Goal: Information Seeking & Learning: Learn about a topic

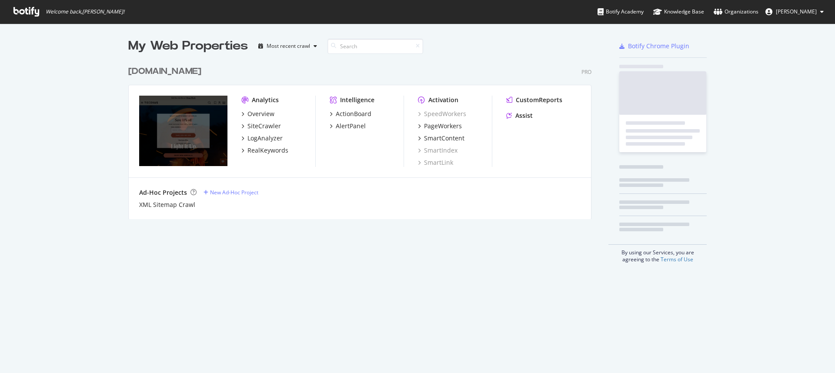
scroll to position [367, 822]
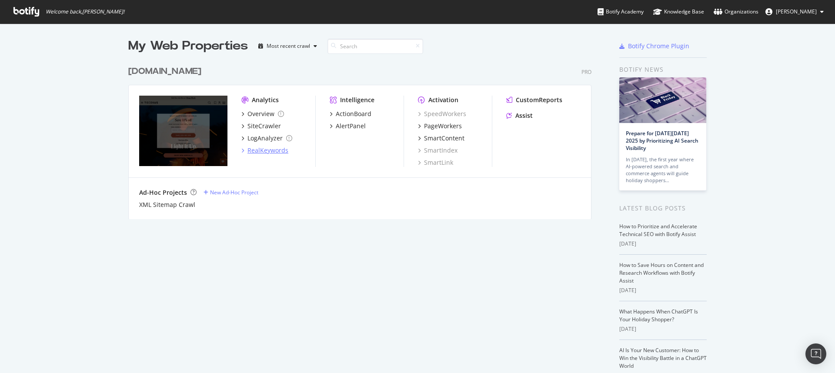
click at [272, 149] on div "RealKeywords" at bounding box center [267, 150] width 41 height 9
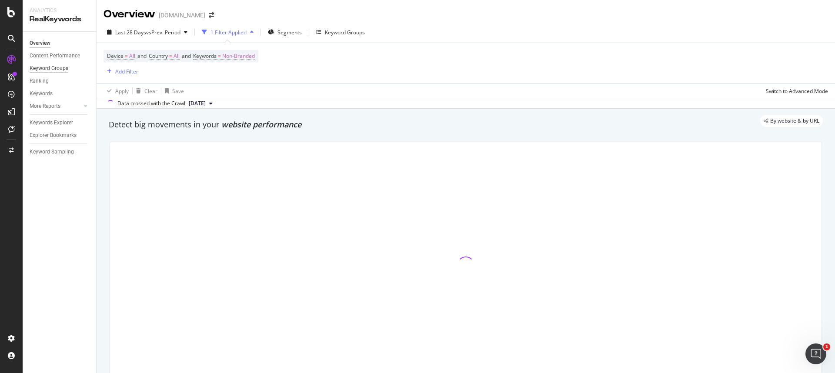
click at [49, 69] on div "Keyword Groups" at bounding box center [49, 68] width 39 height 9
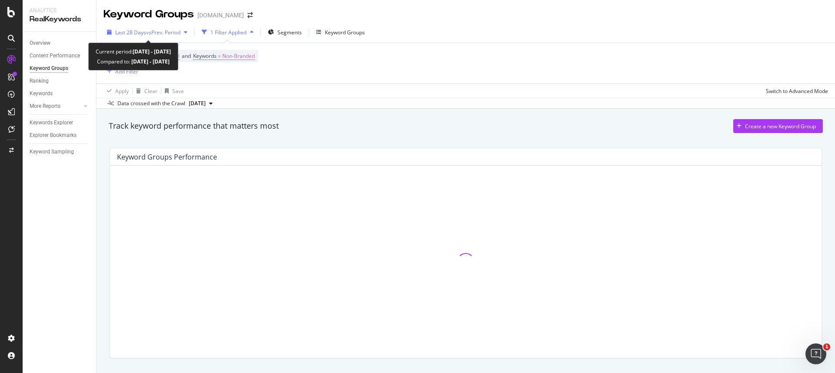
click at [155, 27] on div "Last 28 Days vs Prev. Period" at bounding box center [147, 32] width 87 height 13
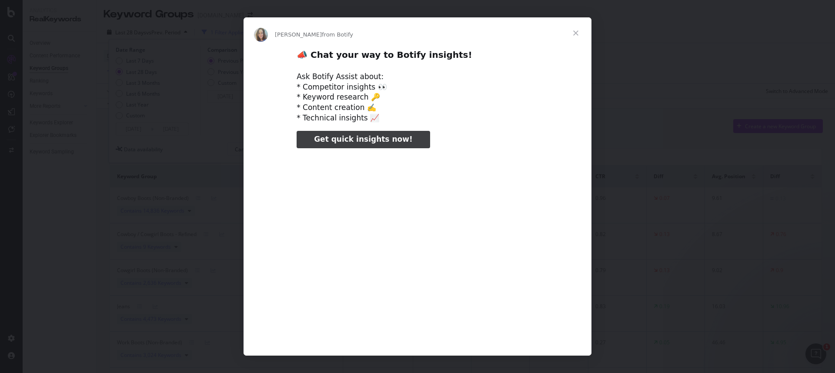
type input "25419"
click at [572, 37] on span "Close" at bounding box center [575, 32] width 31 height 31
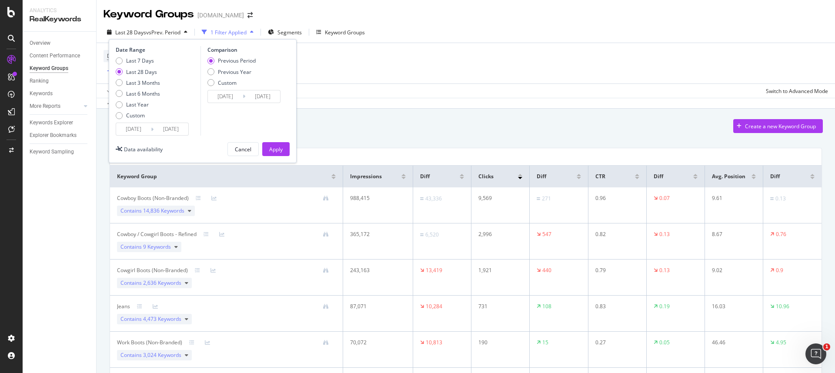
click at [150, 130] on div "[DATE] Navigate forward to interact with the calendar and select a date. Press …" at bounding box center [152, 129] width 73 height 13
click at [154, 130] on input "[DATE]" at bounding box center [171, 129] width 35 height 12
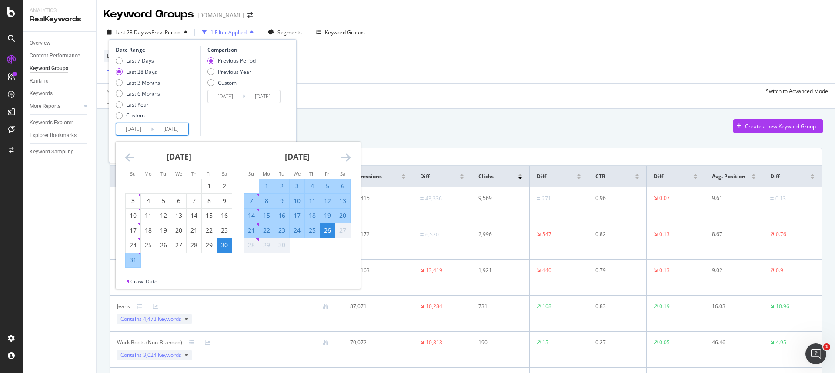
click at [128, 157] on icon "Move backward to switch to the previous month." at bounding box center [129, 157] width 9 height 10
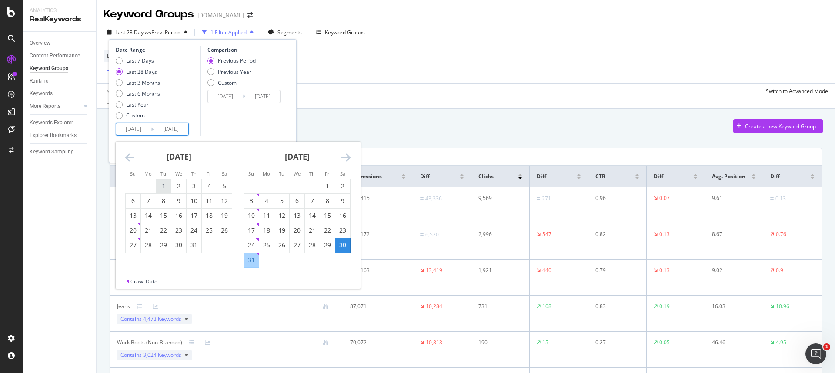
click at [163, 184] on div "1" at bounding box center [163, 186] width 15 height 9
type input "[DATE]"
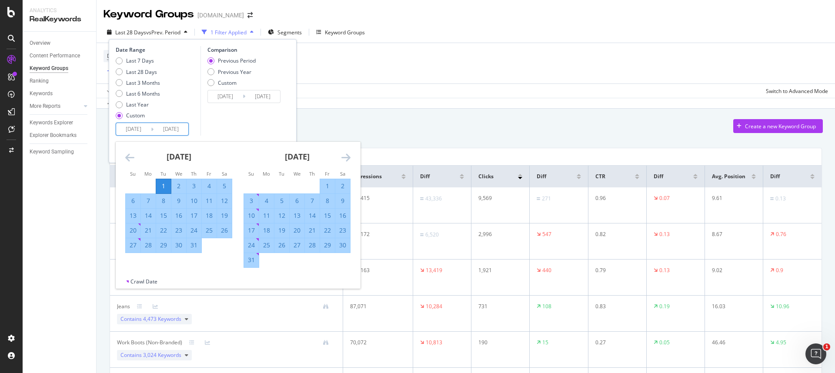
click at [344, 160] on icon "Move forward to switch to the next month." at bounding box center [345, 157] width 9 height 10
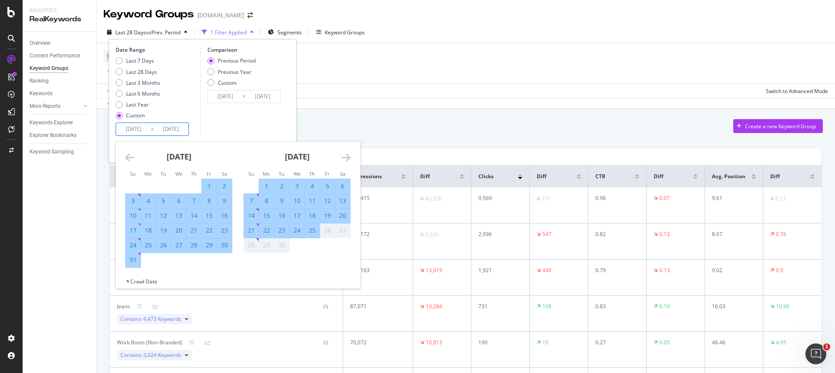
click at [315, 234] on div "25" at bounding box center [312, 230] width 15 height 9
type input "[DATE]"
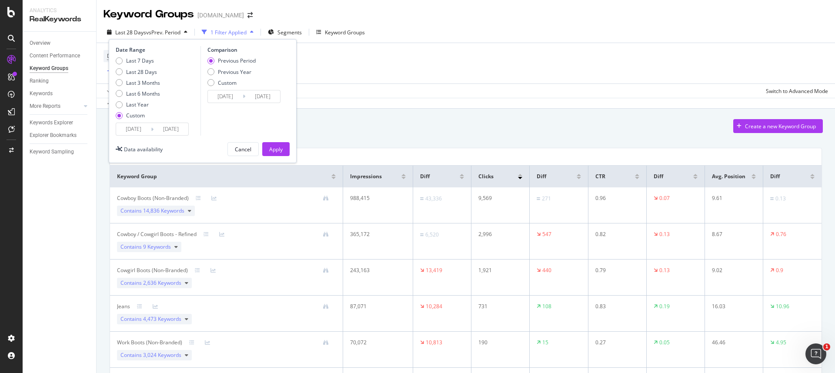
click at [163, 129] on input "[DATE]" at bounding box center [171, 129] width 35 height 12
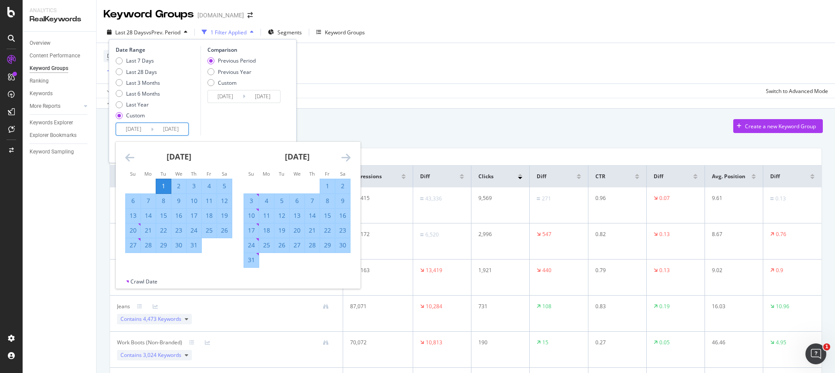
click at [350, 158] on icon "Move forward to switch to the next month." at bounding box center [345, 157] width 9 height 10
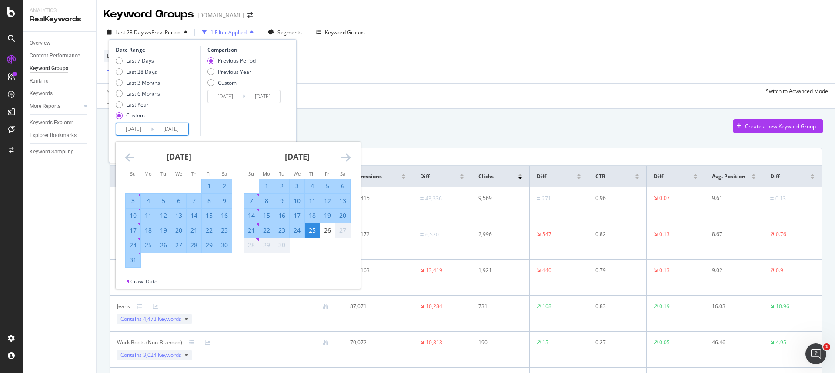
click at [326, 227] on div "26" at bounding box center [327, 230] width 15 height 9
type input "[DATE]"
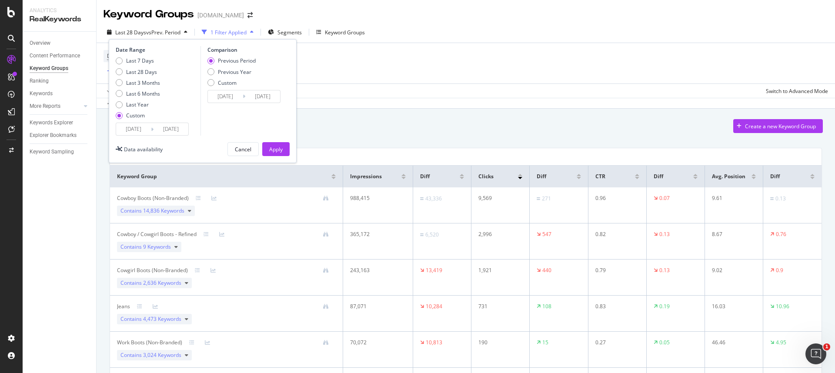
drag, startPoint x: 284, startPoint y: 152, endPoint x: 269, endPoint y: 155, distance: 15.1
click at [285, 152] on button "Apply" at bounding box center [275, 149] width 27 height 14
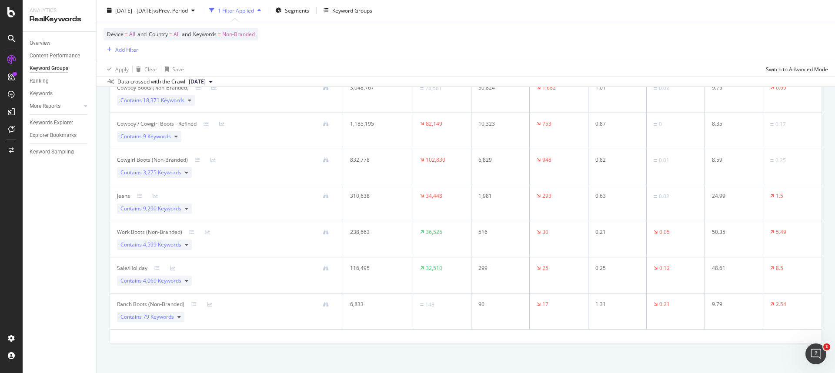
scroll to position [100, 0]
